Goal: Use online tool/utility: Utilize a website feature to perform a specific function

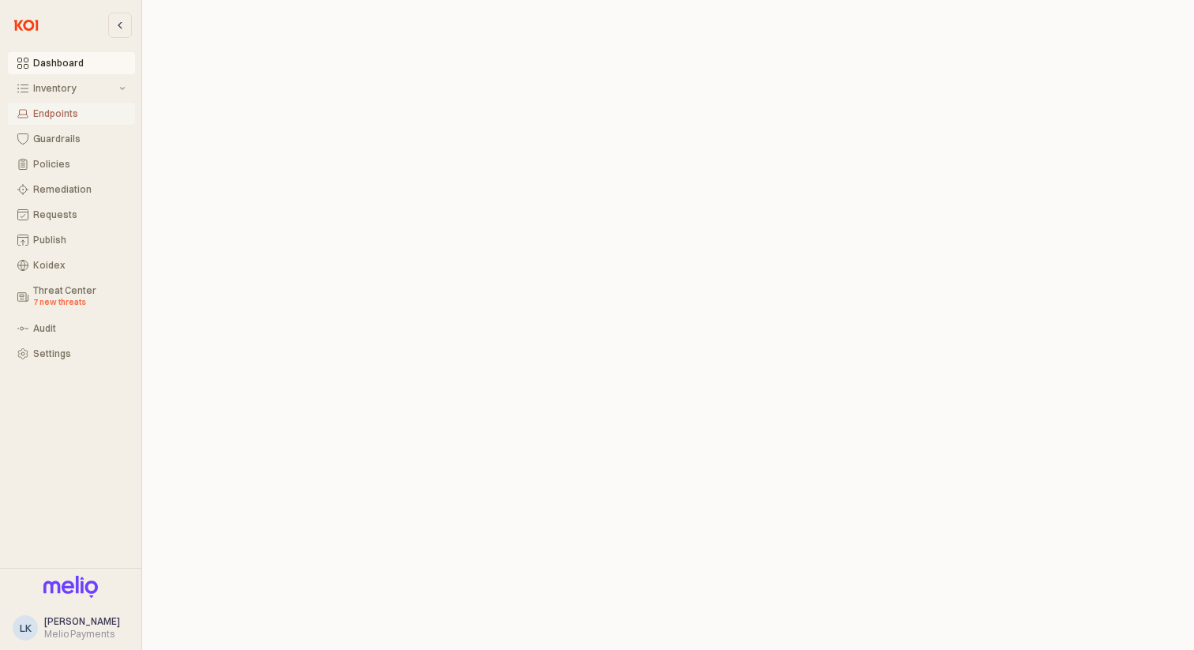
click at [65, 111] on div "Endpoints" at bounding box center [79, 113] width 92 height 11
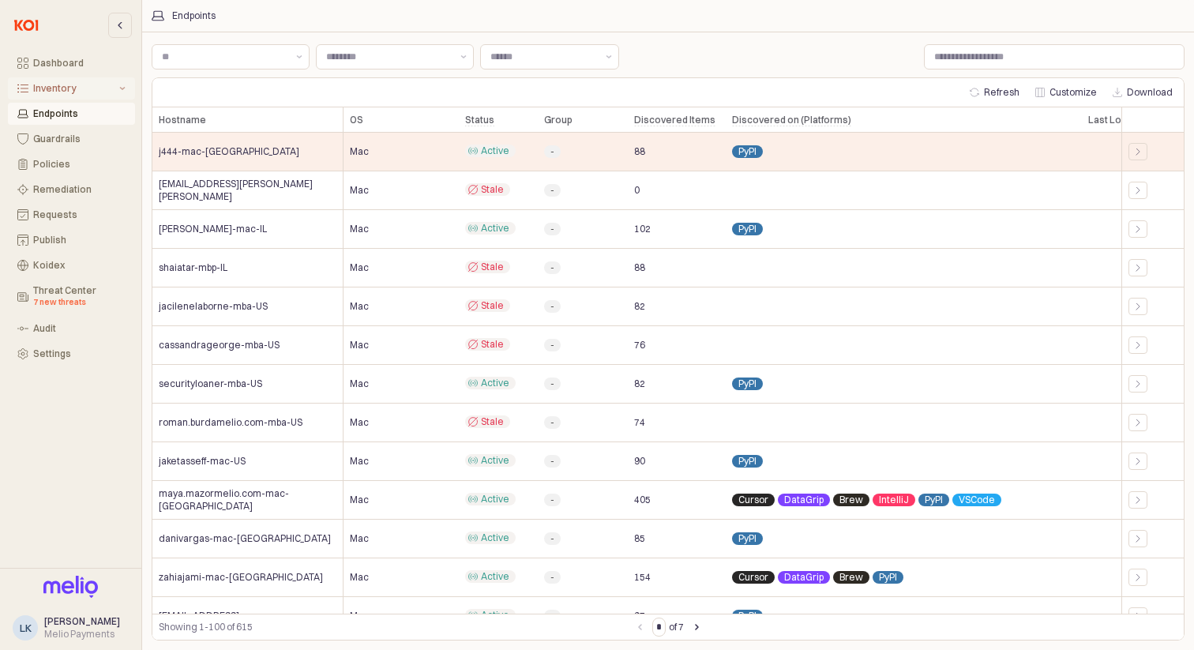
click at [66, 92] on div "Inventory" at bounding box center [74, 88] width 83 height 11
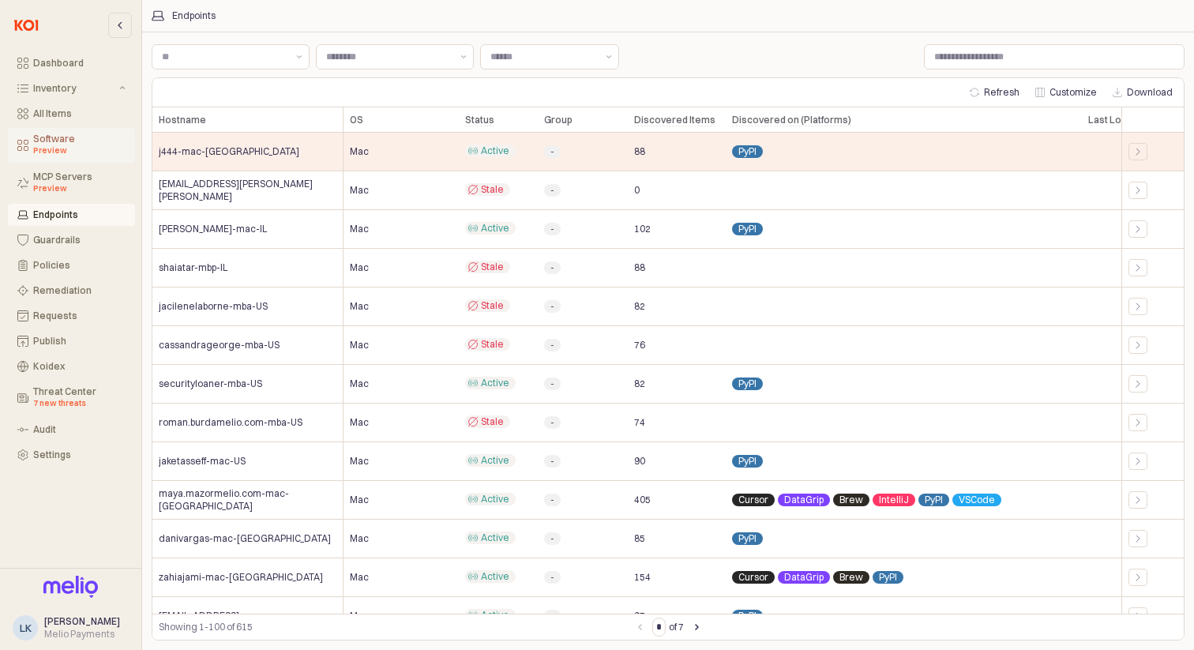
click at [68, 142] on div "Software Preview" at bounding box center [79, 146] width 92 height 24
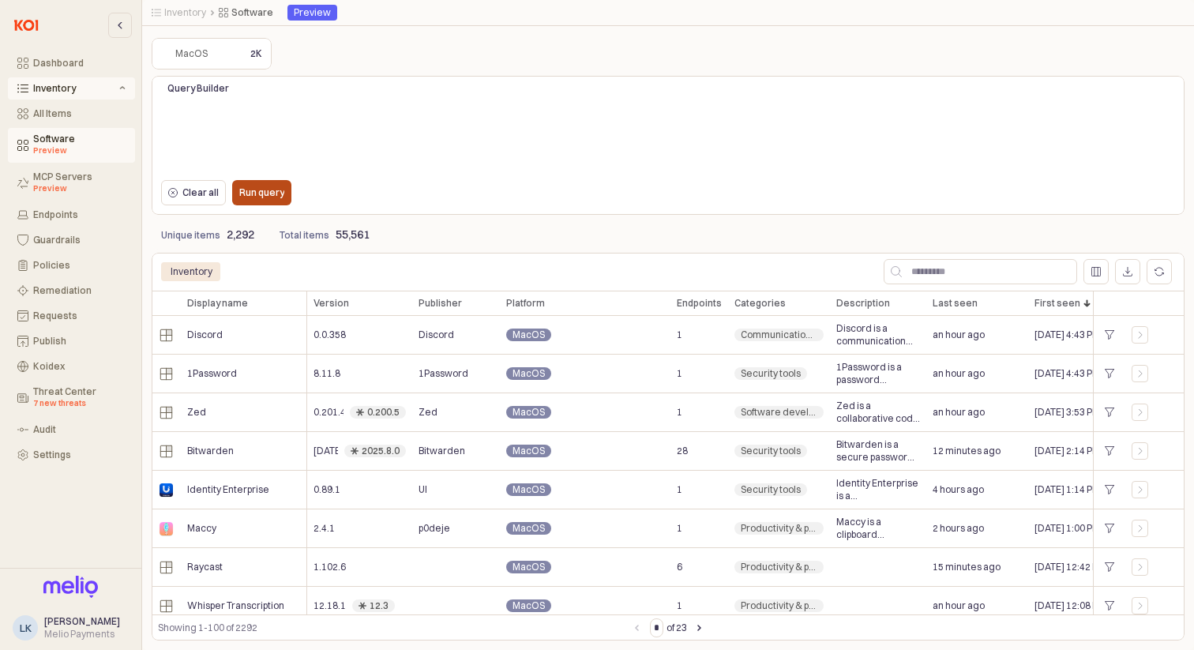
click at [264, 189] on p "Run query" at bounding box center [261, 192] width 45 height 13
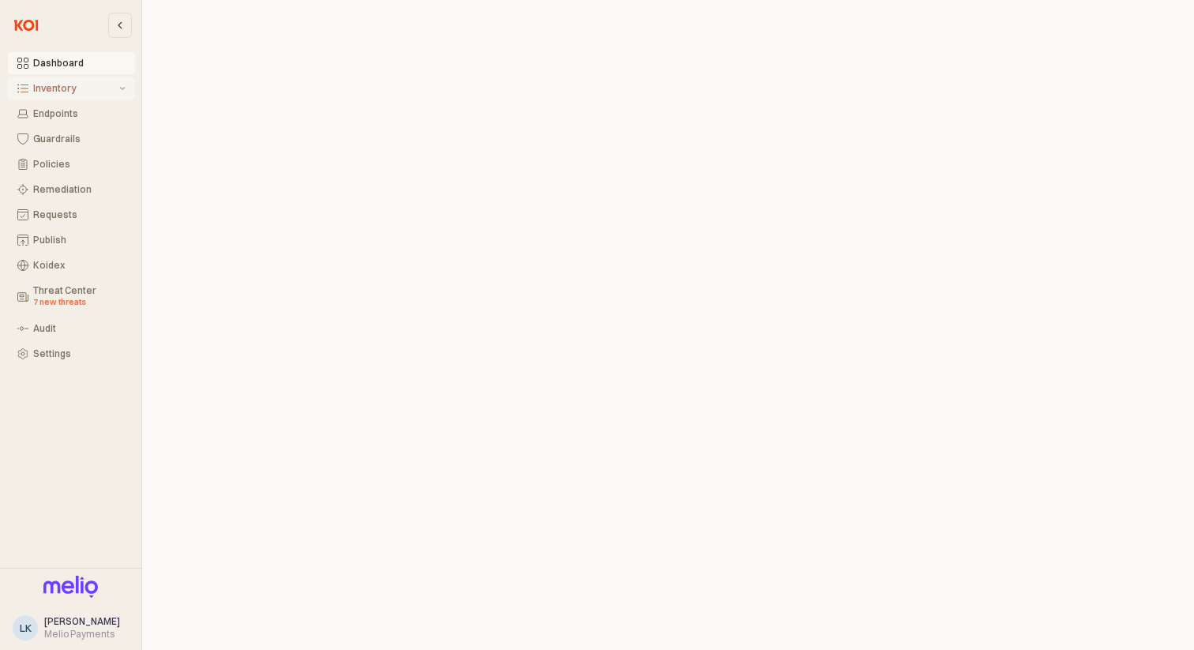
click at [77, 88] on div "Inventory" at bounding box center [74, 88] width 83 height 11
click at [66, 108] on div "All Items" at bounding box center [79, 113] width 92 height 11
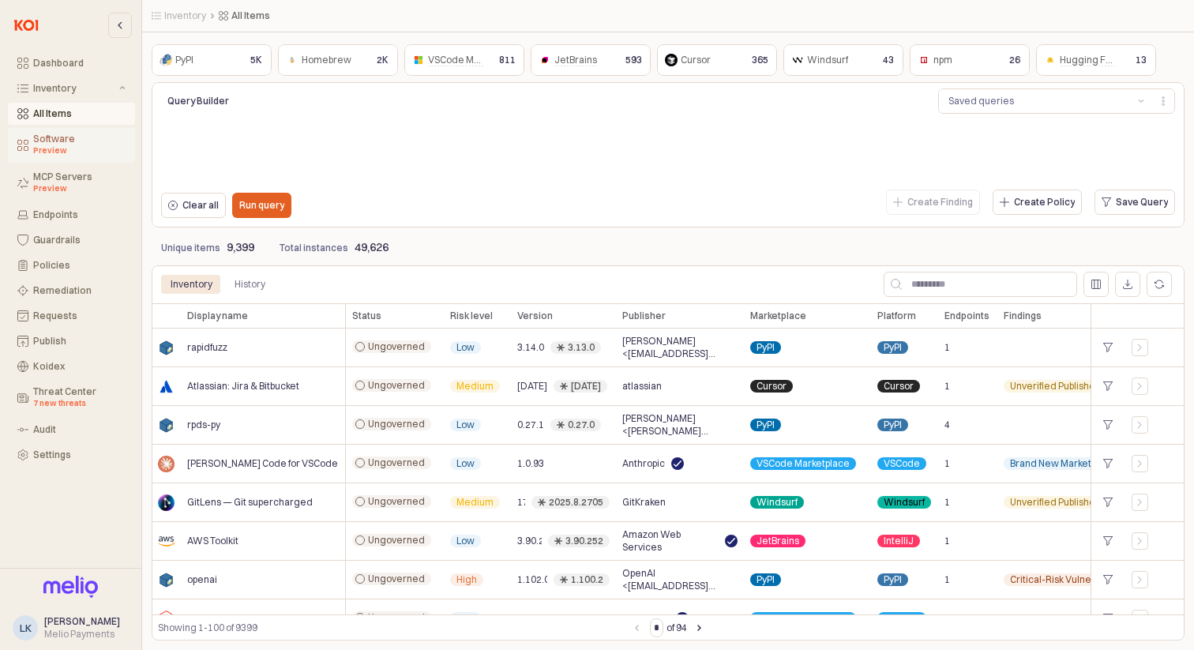
click at [87, 155] on div "Preview" at bounding box center [79, 151] width 92 height 13
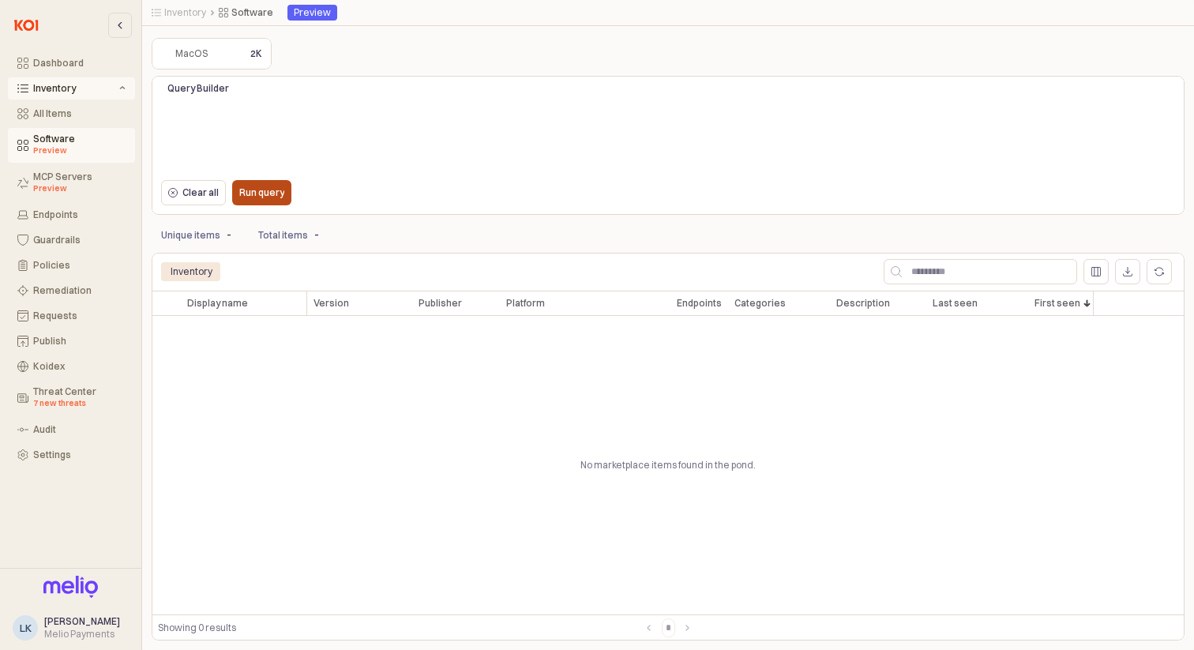
click at [287, 182] on button "Run query" at bounding box center [261, 192] width 59 height 25
click at [288, 190] on button "Run query" at bounding box center [261, 192] width 59 height 25
click at [256, 191] on p "Run query" at bounding box center [261, 192] width 45 height 13
click at [254, 204] on div "Run query" at bounding box center [261, 193] width 45 height 24
click at [89, 112] on div "All Items" at bounding box center [79, 113] width 92 height 11
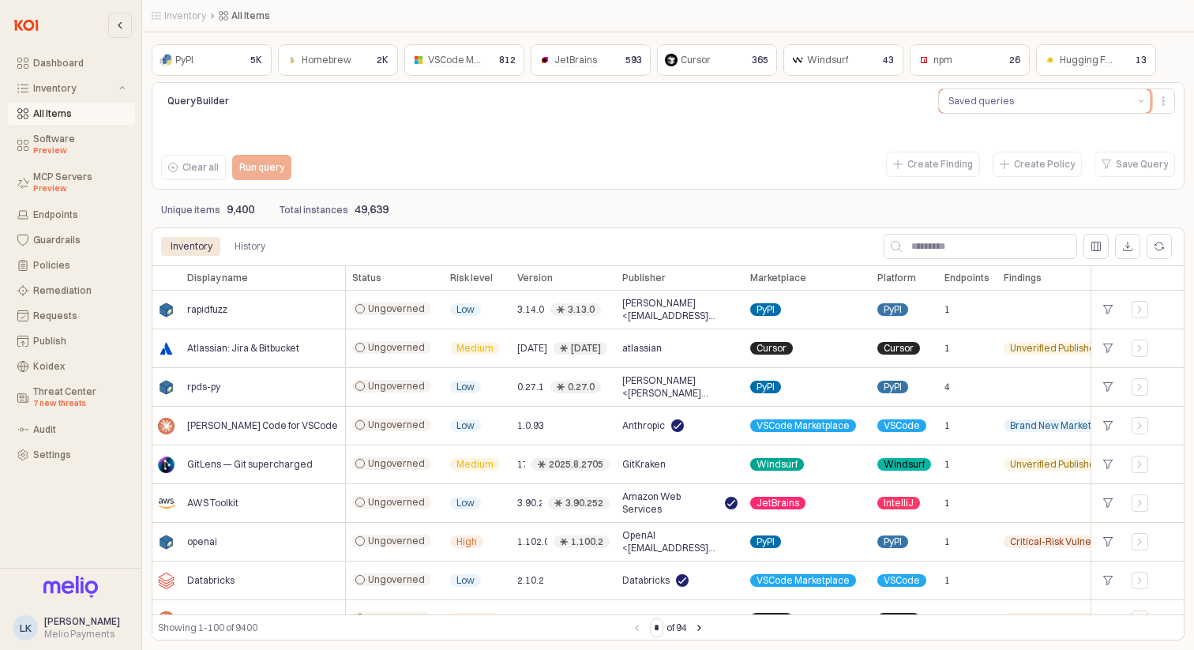
click at [994, 107] on div "Saved queries" at bounding box center [982, 101] width 66 height 16
click at [975, 239] on input "App Frame" at bounding box center [989, 247] width 175 height 24
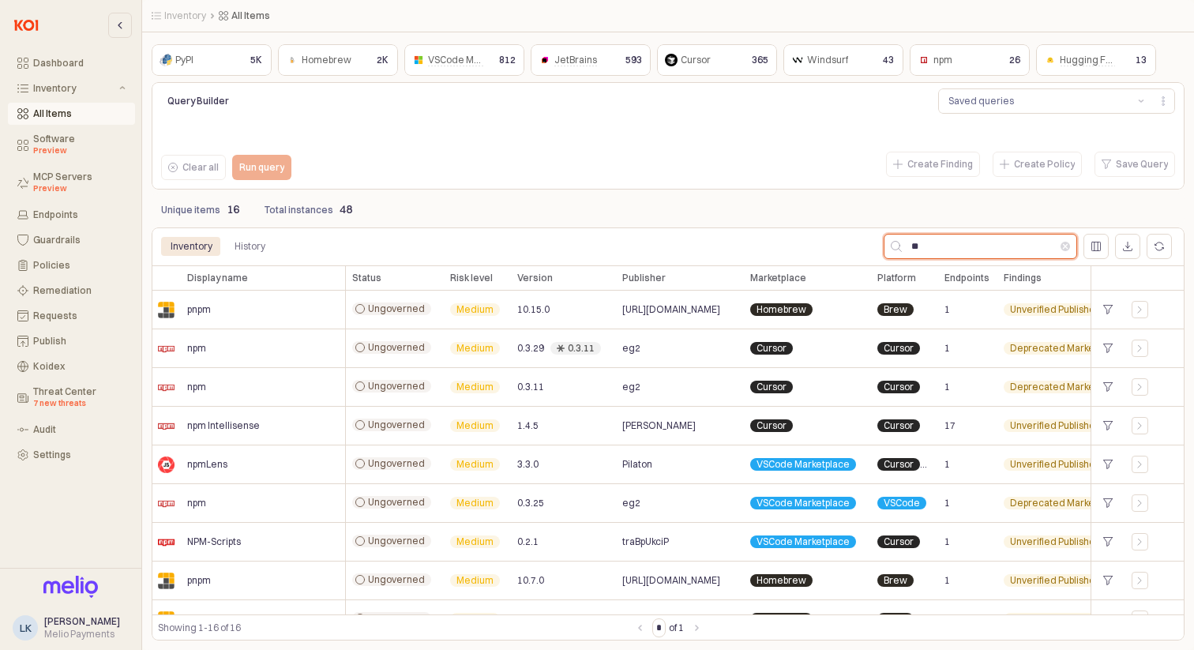
type input "***"
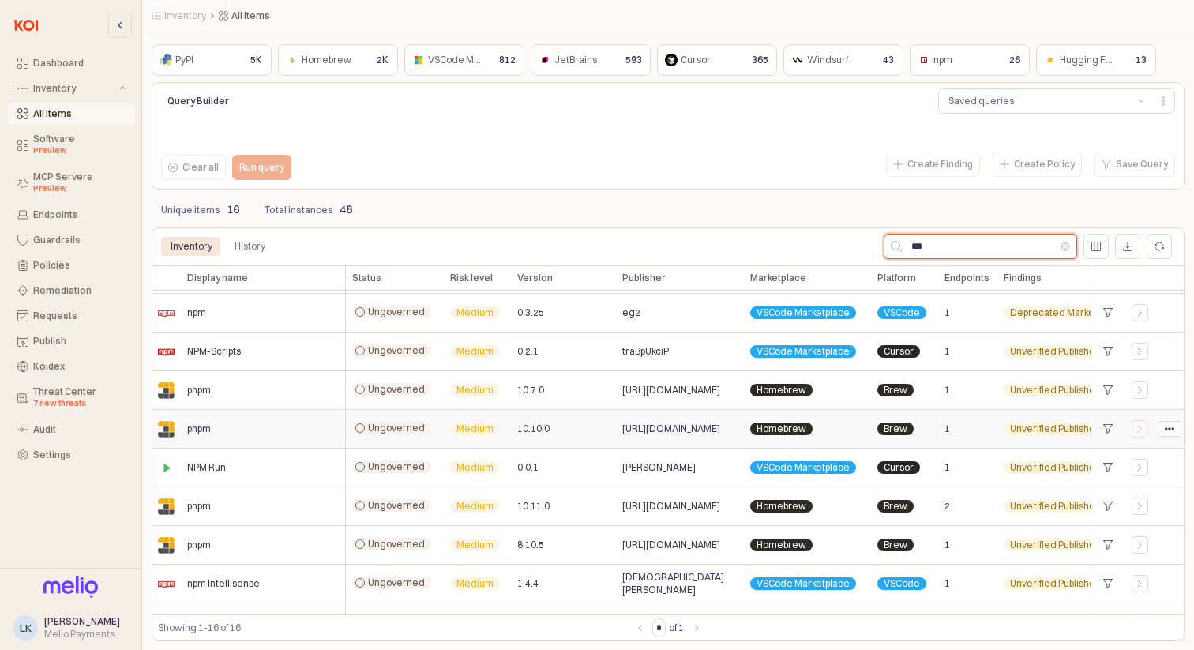
scroll to position [295, 0]
